Goal: Find specific page/section

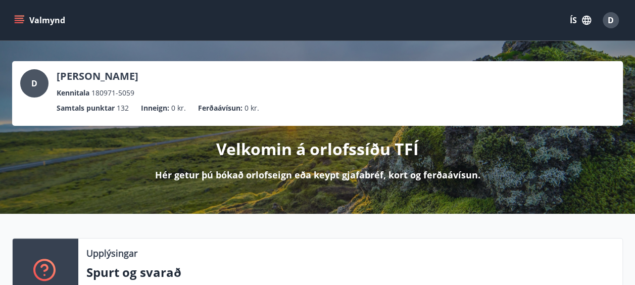
click at [23, 19] on icon "menu" at bounding box center [19, 20] width 10 height 10
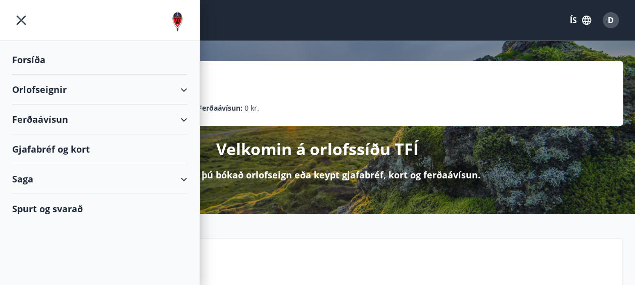
click at [54, 146] on div "Gjafabréf og kort" at bounding box center [99, 149] width 175 height 30
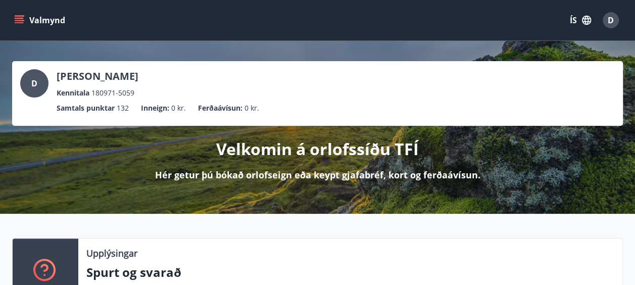
click at [19, 20] on icon "menu" at bounding box center [20, 20] width 11 height 1
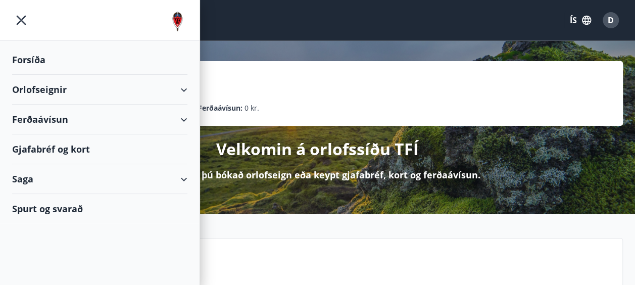
click at [39, 152] on div "Gjafabréf og kort" at bounding box center [99, 149] width 175 height 30
